Goal: Communication & Community: Participate in discussion

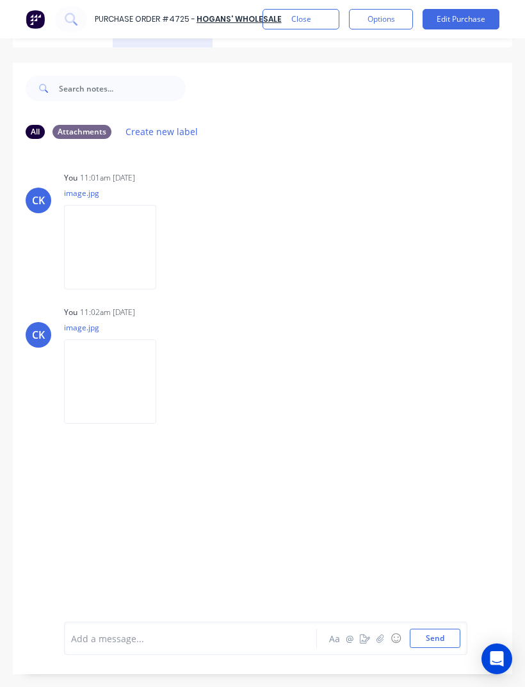
scroll to position [41, 0]
click at [310, 26] on button "Close" at bounding box center [300, 19] width 77 height 20
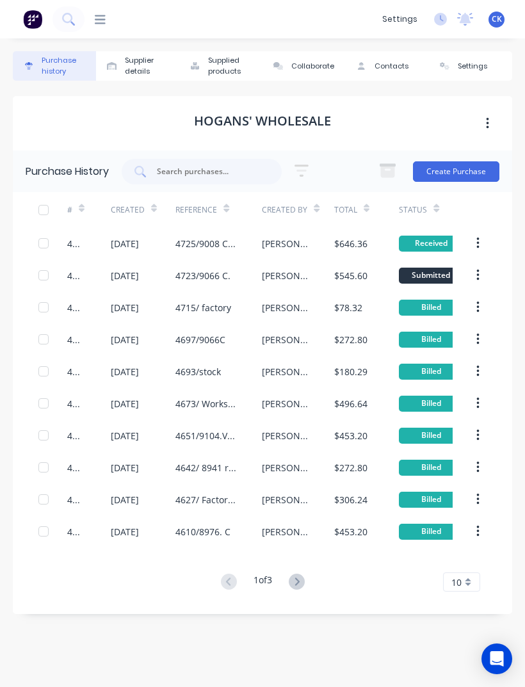
click at [245, 165] on input "text" at bounding box center [209, 171] width 106 height 13
click at [104, 14] on icon at bounding box center [100, 19] width 11 height 12
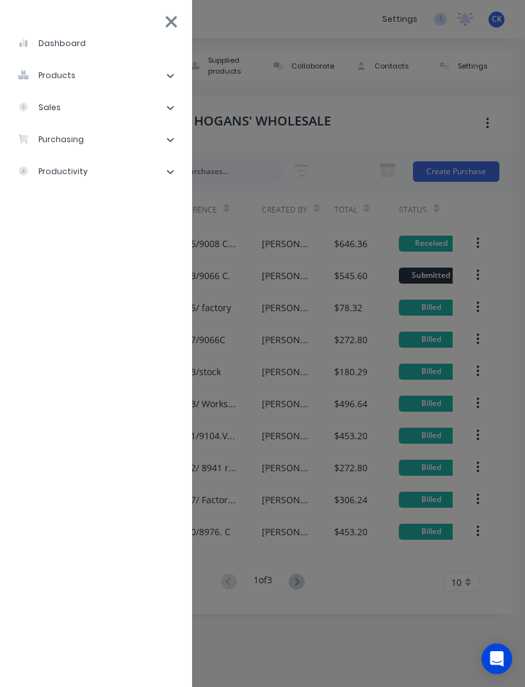
click at [143, 139] on li "purchasing" at bounding box center [96, 140] width 172 height 32
click at [125, 167] on li "Purchase Orders" at bounding box center [100, 172] width 161 height 32
click at [66, 177] on div "Purchase Orders" at bounding box center [72, 172] width 88 height 12
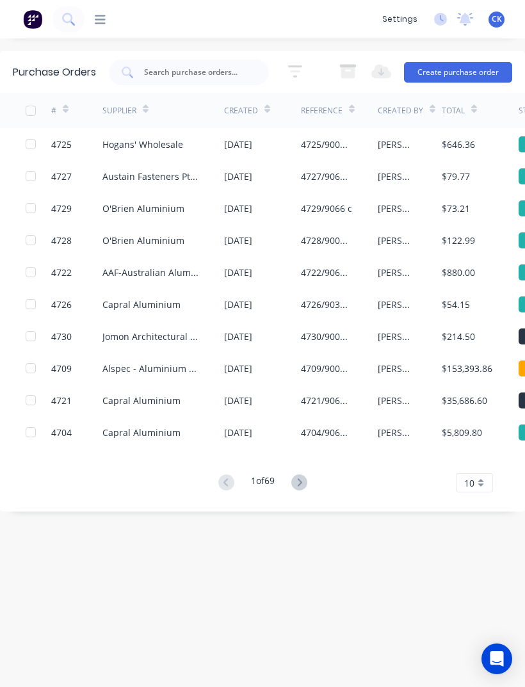
click at [234, 73] on input "text" at bounding box center [196, 72] width 106 height 13
type input "4695"
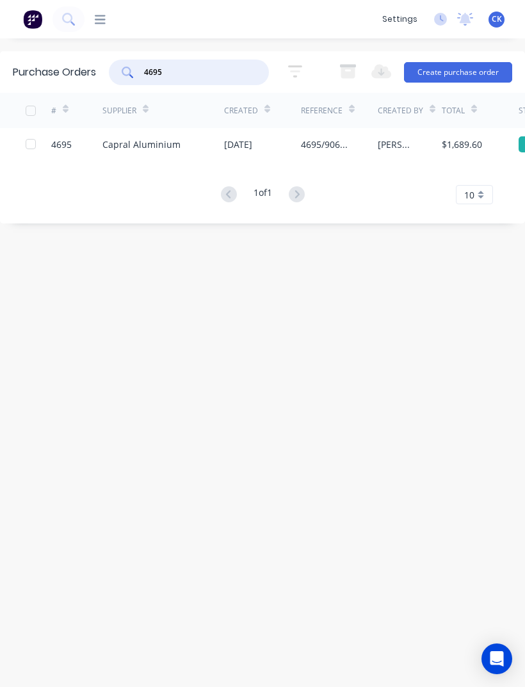
click at [179, 150] on div "Capral Aluminium" at bounding box center [163, 144] width 122 height 32
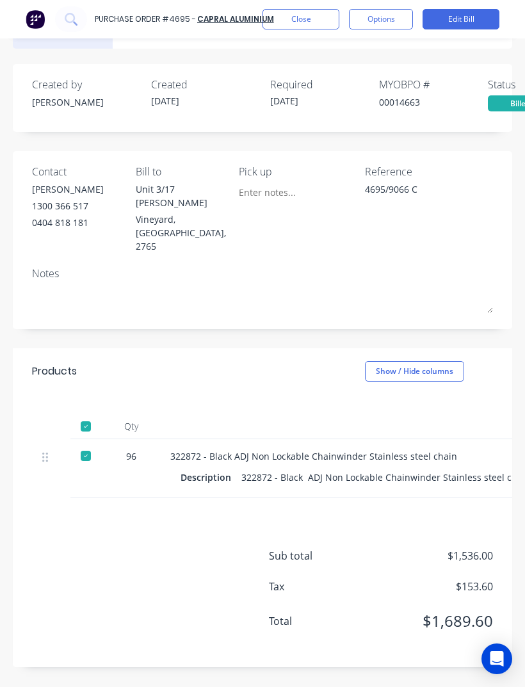
type textarea "x"
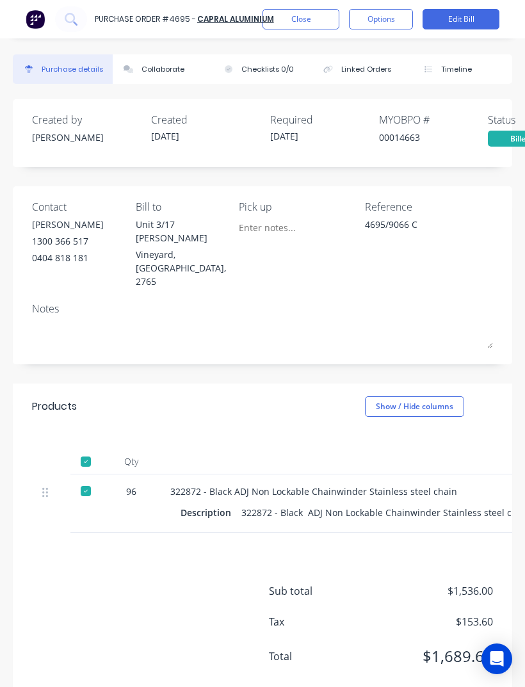
click at [161, 56] on button "Collaborate" at bounding box center [163, 68] width 100 height 29
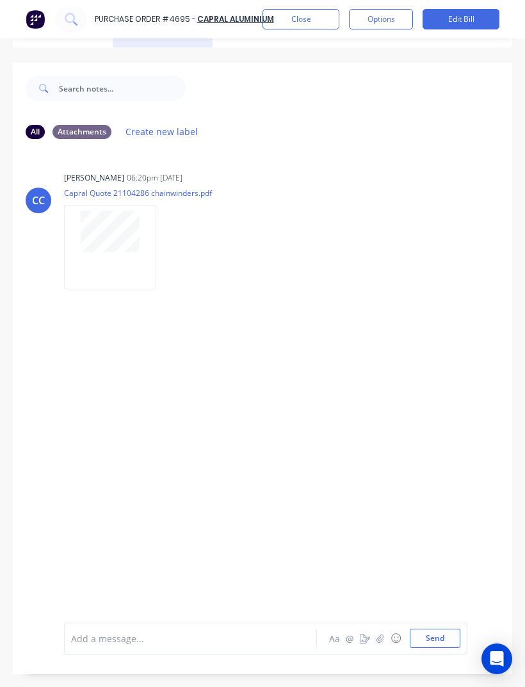
scroll to position [36, 0]
click at [382, 643] on icon "button" at bounding box center [379, 638] width 7 height 8
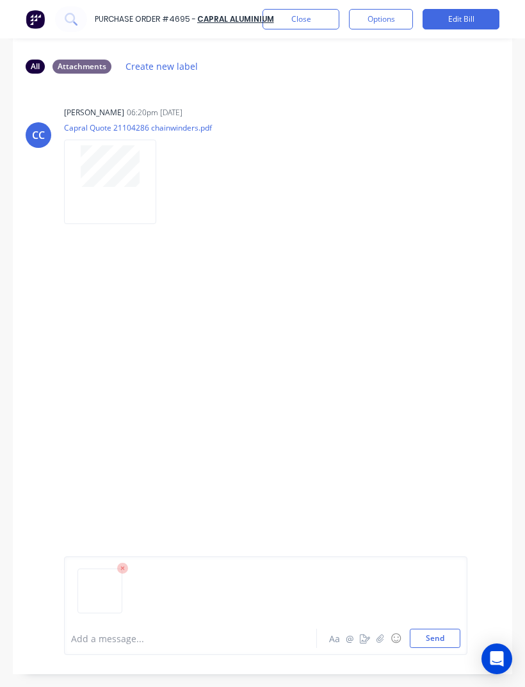
scroll to position [102, 0]
click at [438, 648] on button "Send" at bounding box center [435, 638] width 51 height 19
